Goal: Task Accomplishment & Management: Manage account settings

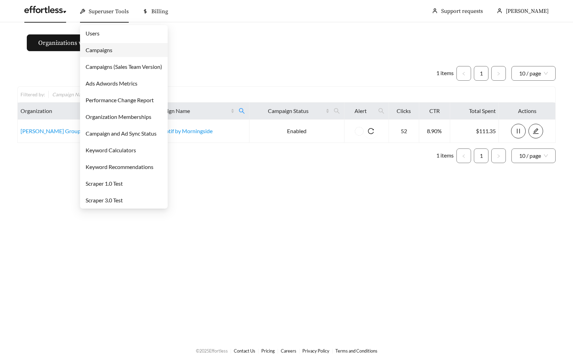
click at [35, 11] on link at bounding box center [45, 11] width 42 height 7
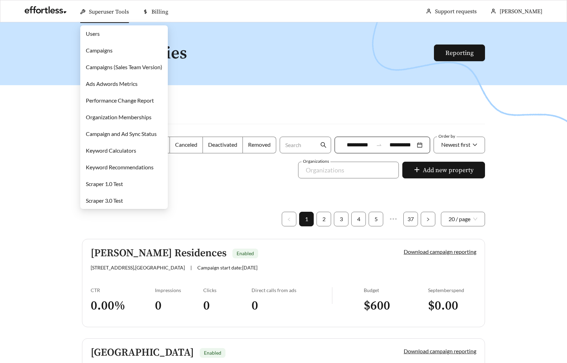
click at [108, 51] on link "Campaigns" at bounding box center [99, 50] width 27 height 7
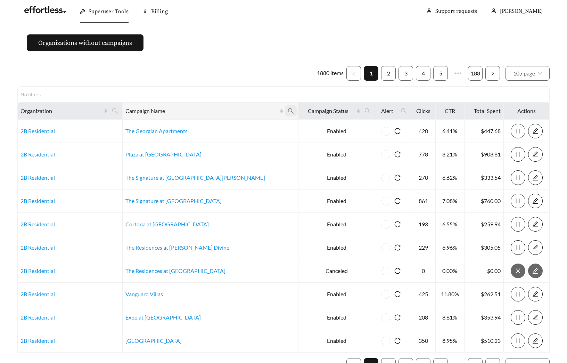
click at [288, 112] on icon "search" at bounding box center [291, 111] width 6 height 6
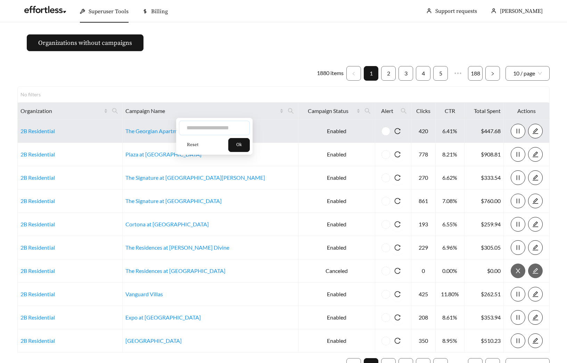
click at [223, 128] on input "text" at bounding box center [214, 128] width 71 height 15
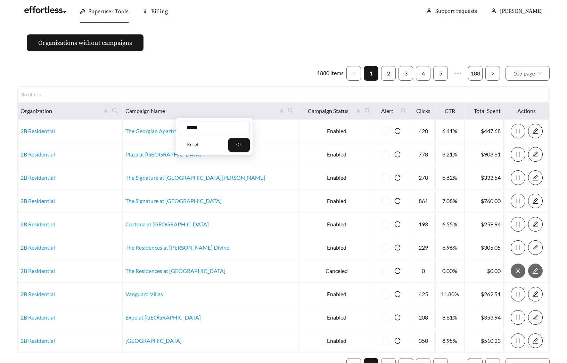
type input "*****"
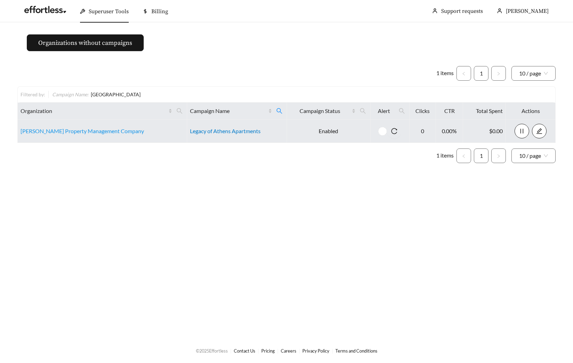
click at [231, 131] on link "Legacy of Athens Apartments" at bounding box center [225, 131] width 71 height 7
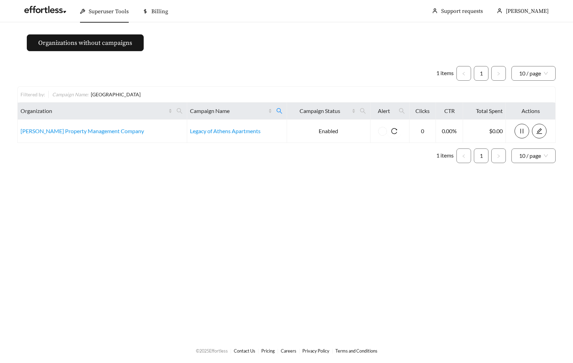
click at [209, 71] on ul "1 items 1 10 / page" at bounding box center [286, 73] width 538 height 15
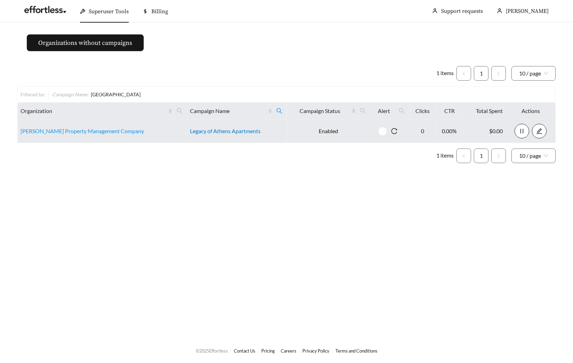
click at [220, 128] on link "Legacy of Athens Apartments" at bounding box center [225, 131] width 71 height 7
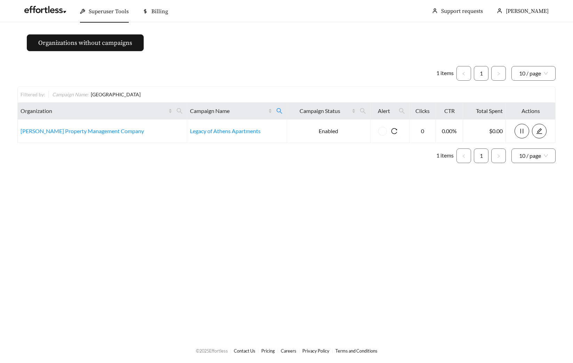
click at [255, 63] on div "1 items 1 10 / page Filtered by: Campaign Name : athen Organization Campaign Na…" at bounding box center [286, 115] width 538 height 108
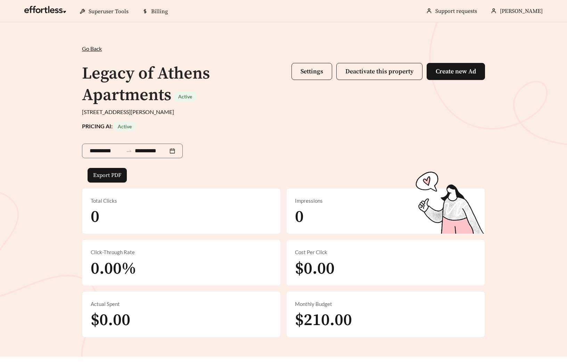
scroll to position [312, 0]
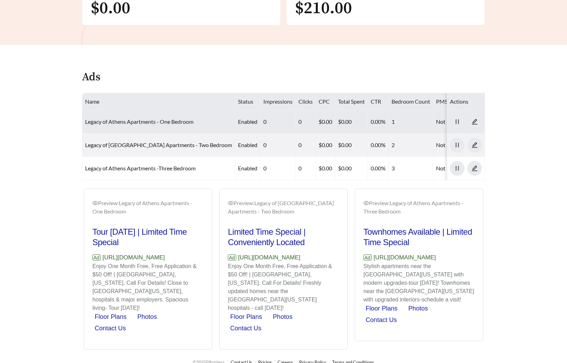
click at [137, 122] on link "Legacy of Athens Apartments - One Bedroom" at bounding box center [139, 121] width 108 height 7
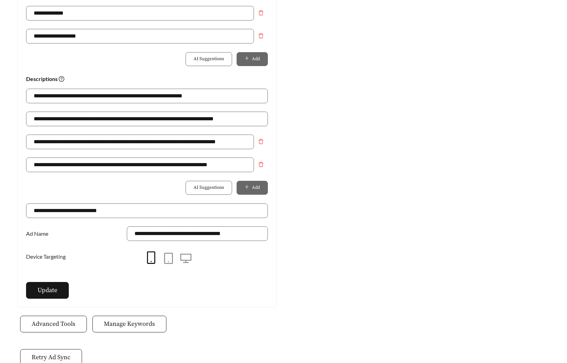
scroll to position [436, 0]
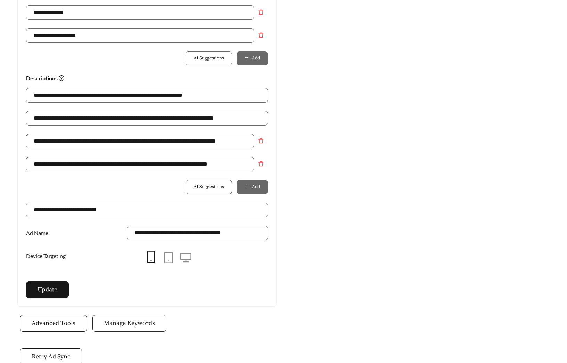
click at [125, 330] on button "Manage Keywords" at bounding box center [129, 323] width 74 height 17
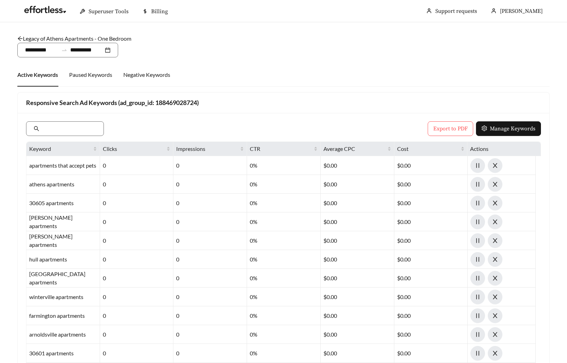
click at [43, 39] on link "Legacy of Athens Apartments - One Bedroom" at bounding box center [74, 38] width 114 height 7
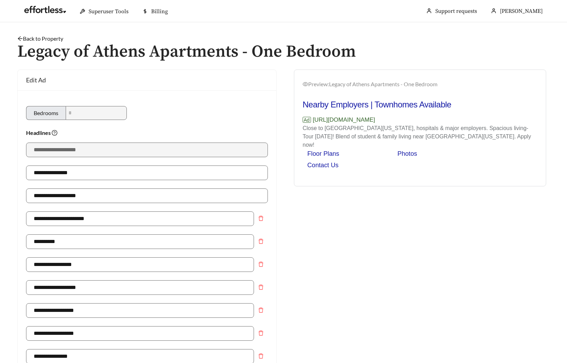
click at [31, 38] on link "Back to Property" at bounding box center [40, 38] width 46 height 7
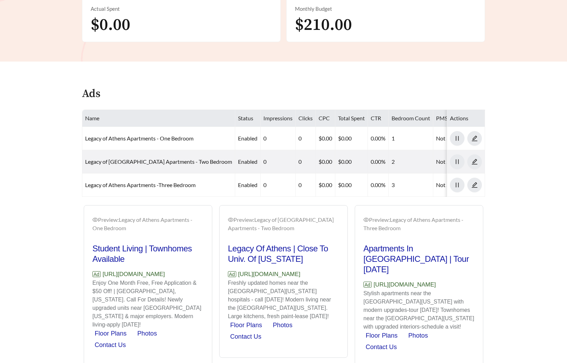
scroll to position [320, 0]
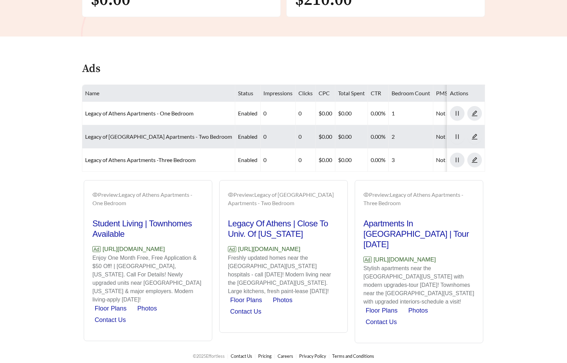
click at [154, 138] on link "Legacy of Athens Apartments - Two Bedroom" at bounding box center [158, 136] width 147 height 7
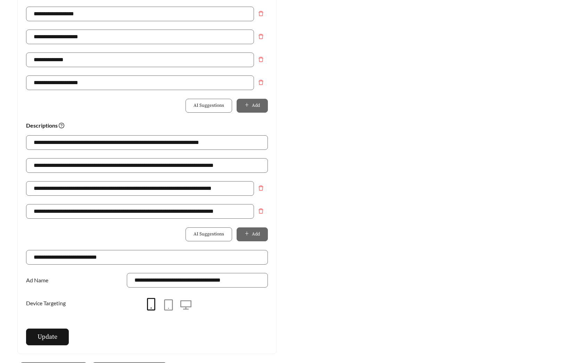
scroll to position [483, 0]
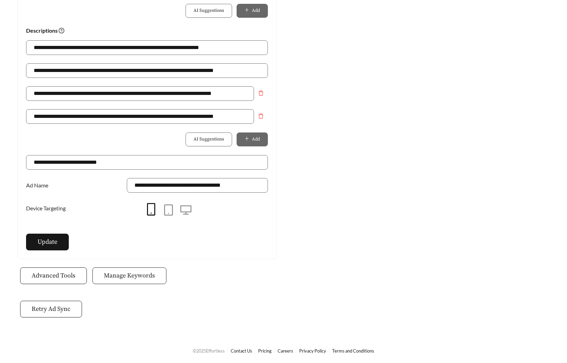
click at [127, 282] on button "Manage Keywords" at bounding box center [129, 275] width 74 height 17
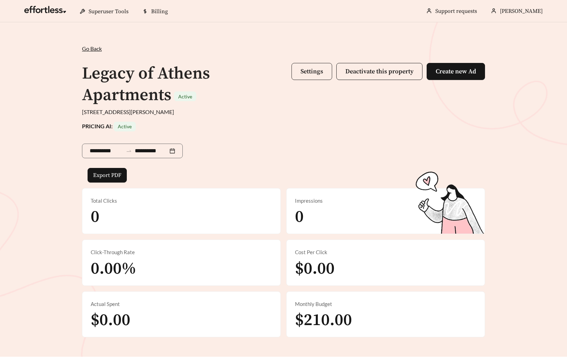
click at [315, 73] on span "Settings" at bounding box center [312, 71] width 23 height 8
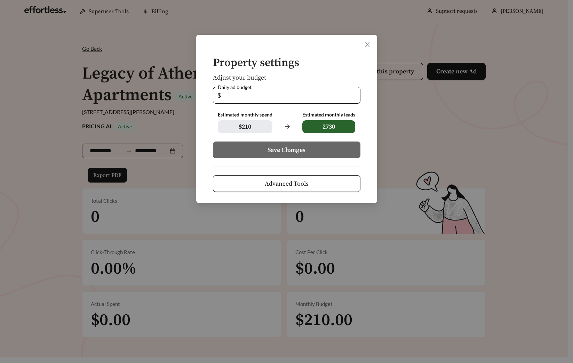
click at [307, 178] on button "Advanced Tools" at bounding box center [286, 183] width 147 height 17
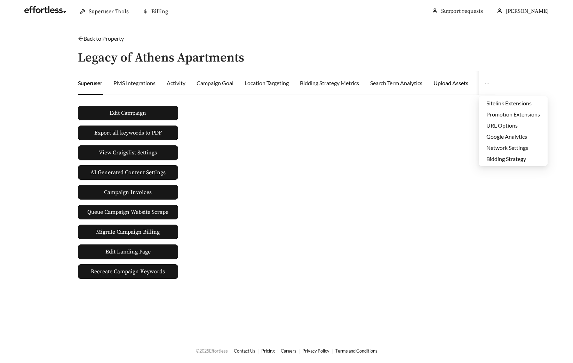
click at [468, 87] on div "Upload Assets" at bounding box center [450, 83] width 35 height 8
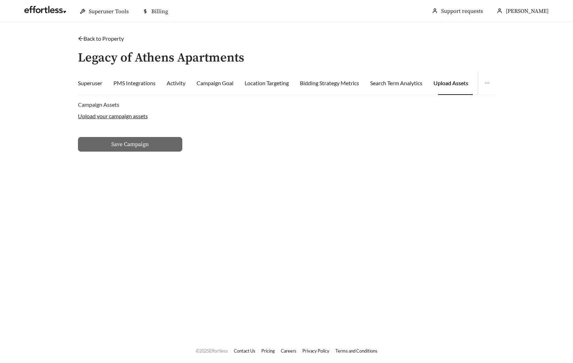
click at [113, 116] on label "Upload your campaign assets" at bounding box center [113, 116] width 70 height 7
click at [0, 0] on input "Upload your campaign assets" at bounding box center [0, 0] width 0 height 0
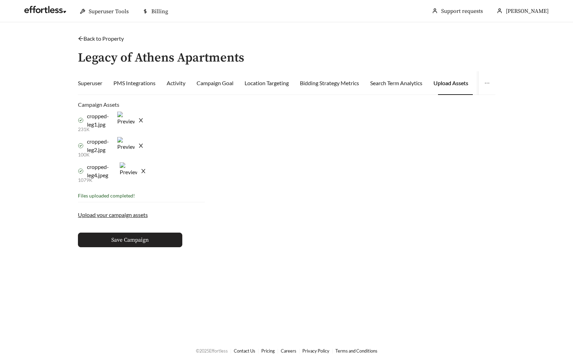
click at [141, 235] on button "Save Campaign" at bounding box center [130, 240] width 104 height 15
